Goal: Task Accomplishment & Management: Complete application form

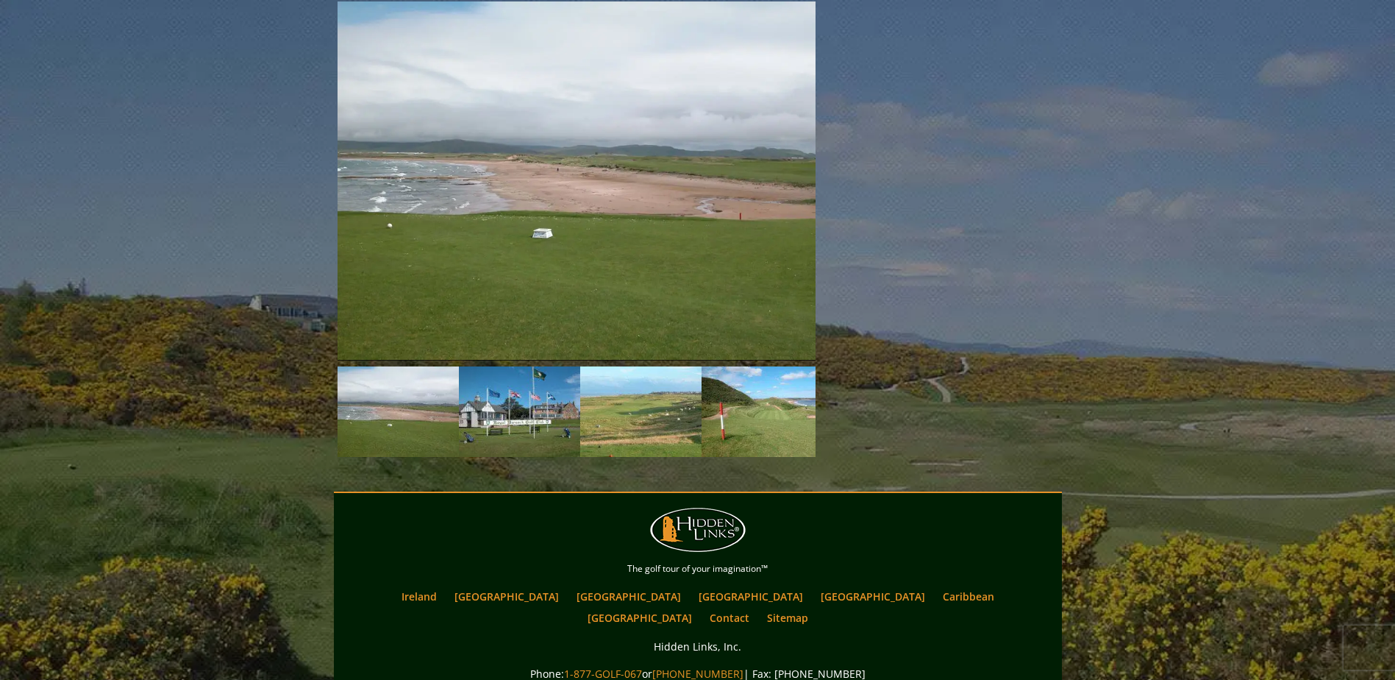
scroll to position [2196, 0]
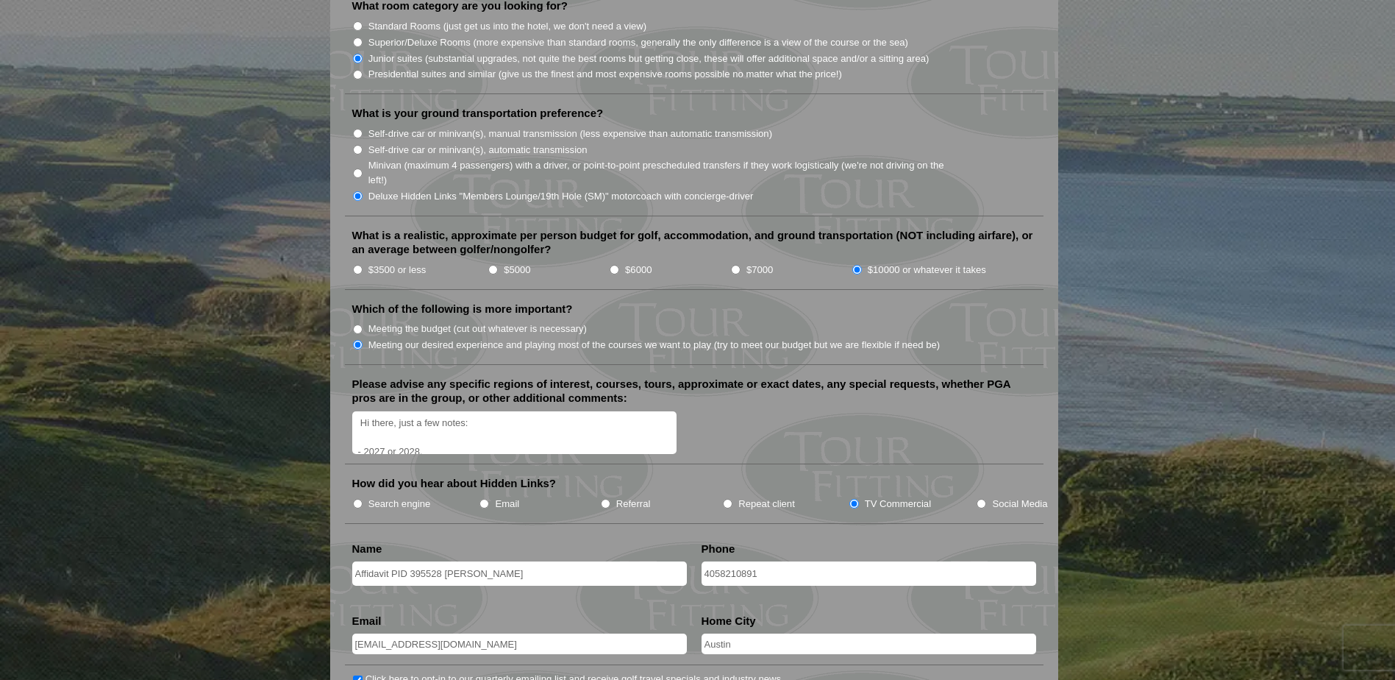
scroll to position [1618, 0]
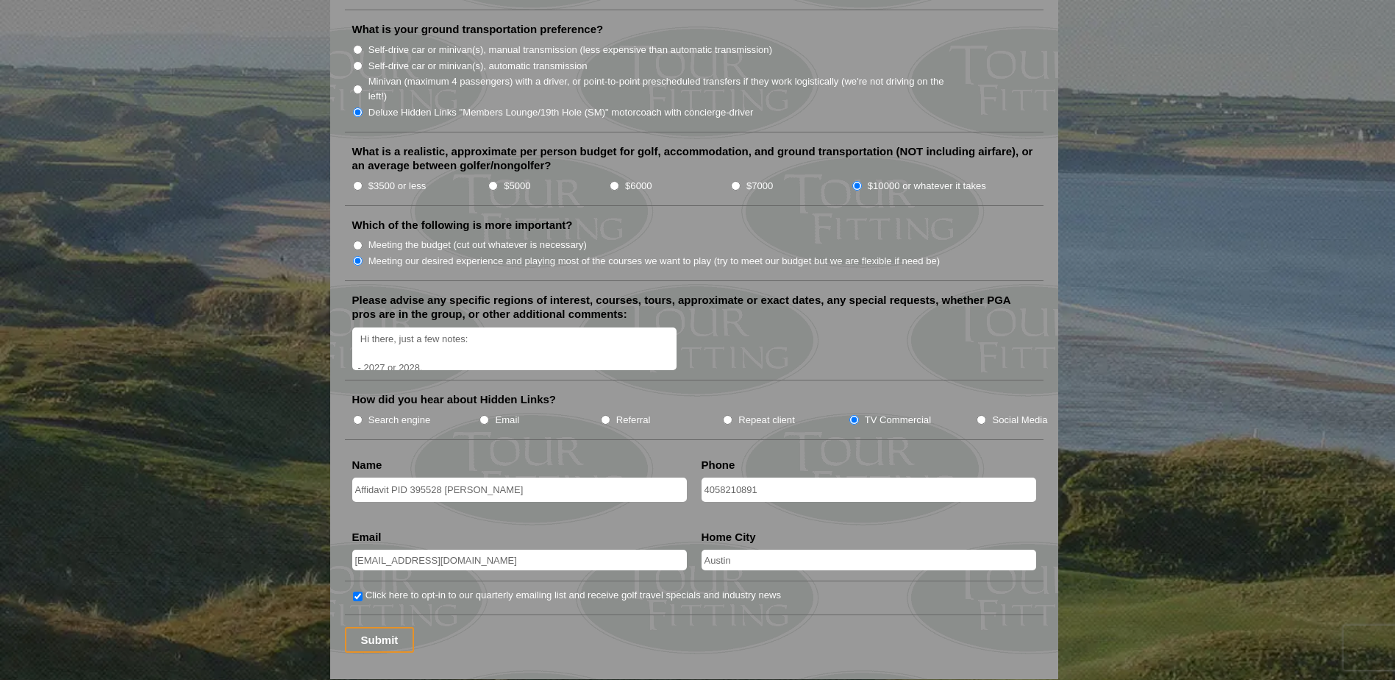
drag, startPoint x: 444, startPoint y: 470, endPoint x: 313, endPoint y: 470, distance: 131.7
type input "[PERSON_NAME]"
click at [594, 409] on li "How did you hear about Hidden Links? Search engine Email Referral Repeat client…" at bounding box center [694, 415] width 699 height 47
click at [366, 627] on input "Submit" at bounding box center [380, 640] width 70 height 26
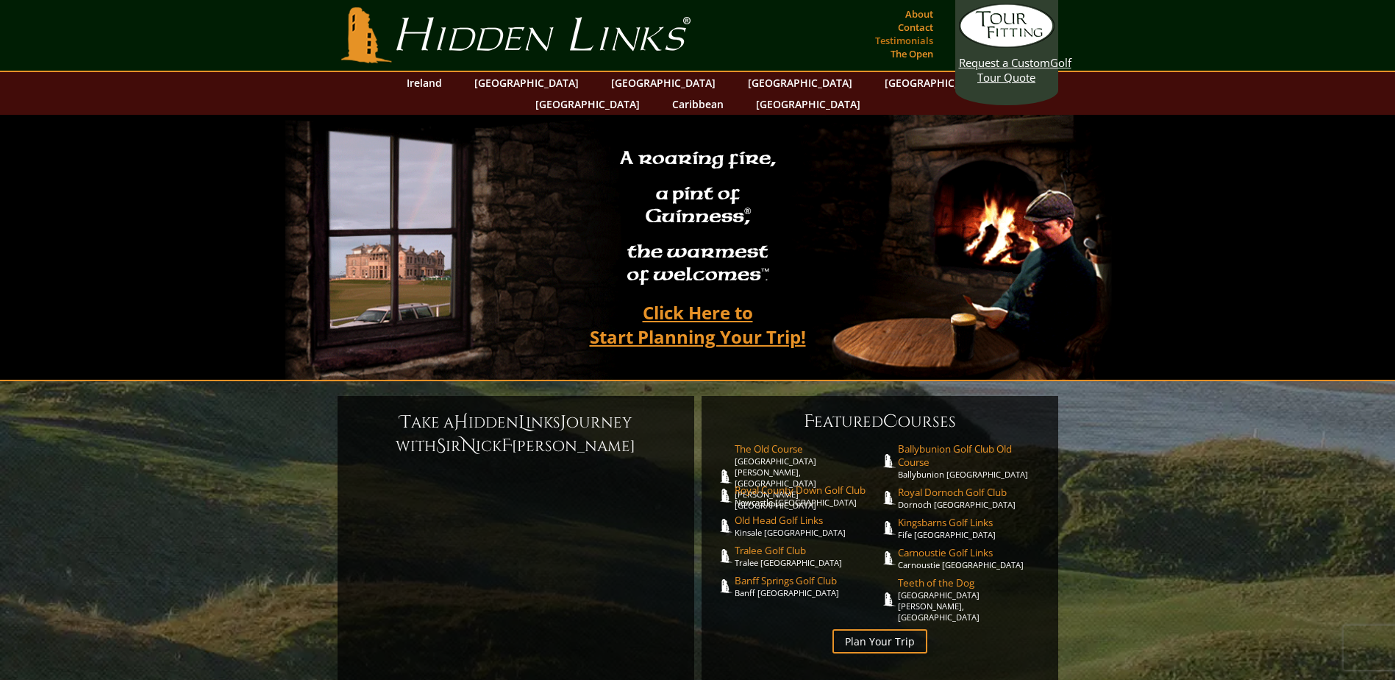
click at [914, 39] on link "Testimonials" at bounding box center [904, 40] width 65 height 21
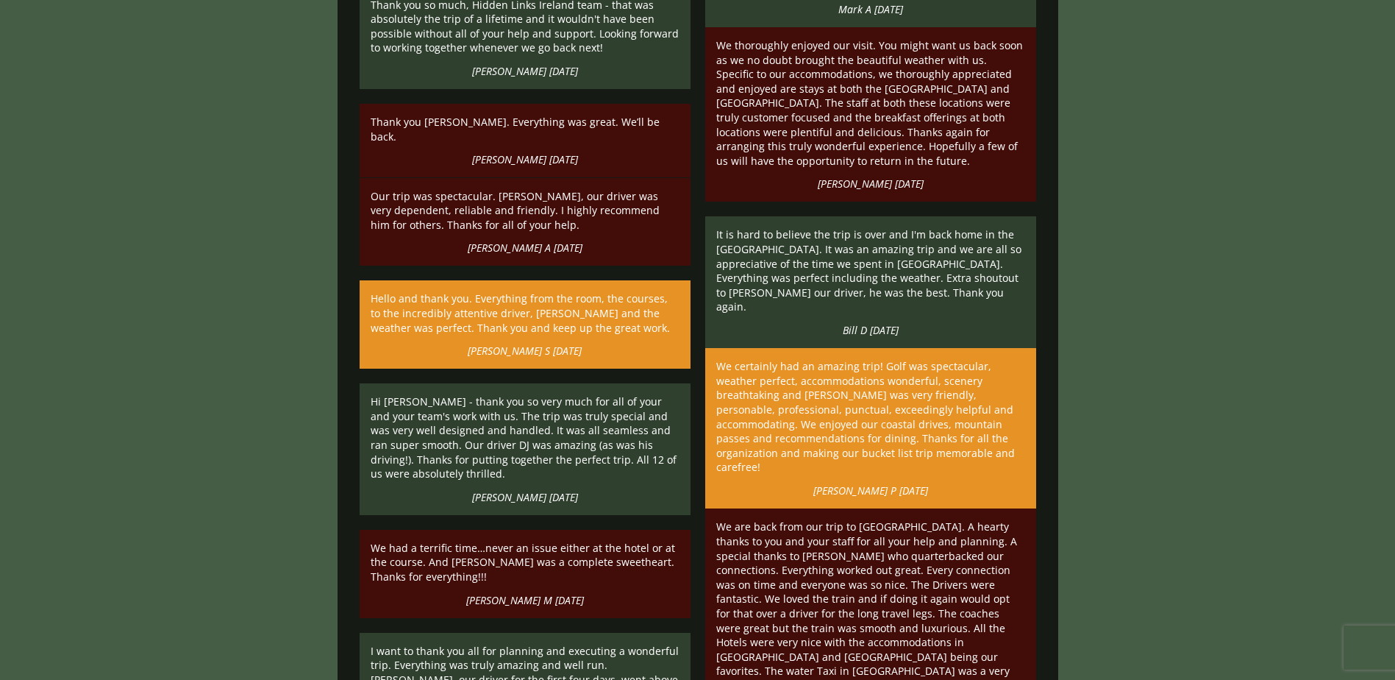
scroll to position [4340, 0]
